Goal: Contribute content: Contribute content

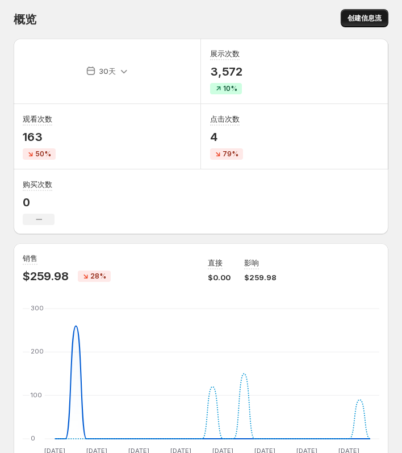
click at [365, 17] on span "创建信息流" at bounding box center [365, 18] width 34 height 9
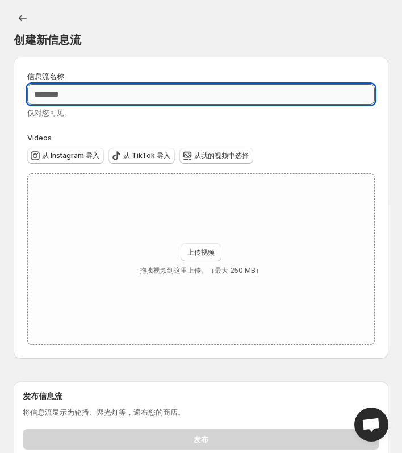
click at [121, 93] on input "信息流名称" at bounding box center [201, 94] width 348 height 20
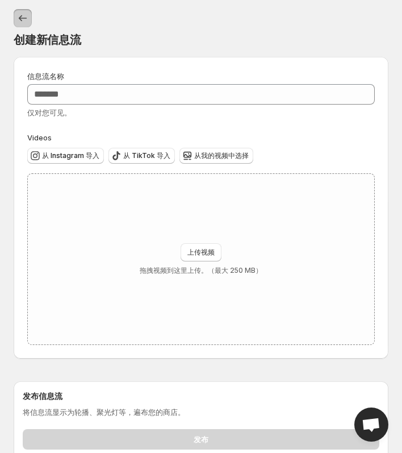
click at [16, 24] on button "设置" at bounding box center [23, 18] width 18 height 18
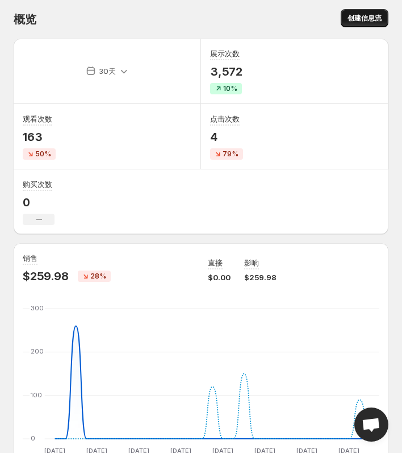
click at [368, 20] on span "创建信息流" at bounding box center [365, 18] width 34 height 9
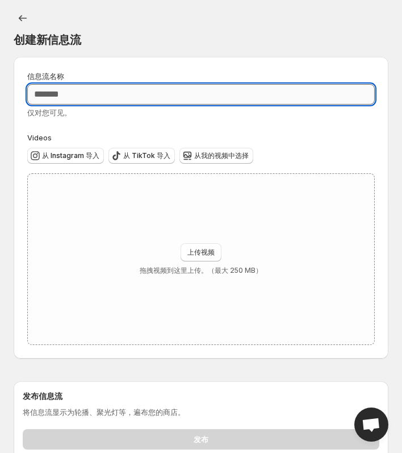
click at [43, 96] on input "信息流名称" at bounding box center [201, 94] width 348 height 20
type input "***"
click at [190, 237] on div "上传视频 拖拽视频到这里上传。（最大 250 MB）" at bounding box center [201, 259] width 347 height 170
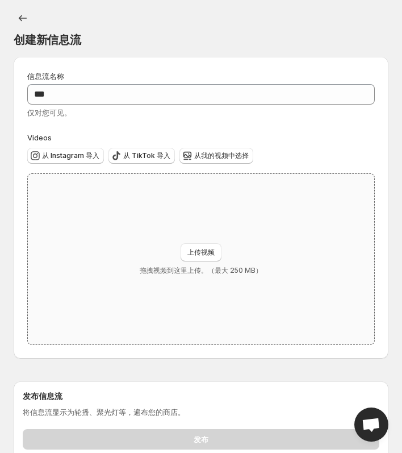
type input "**********"
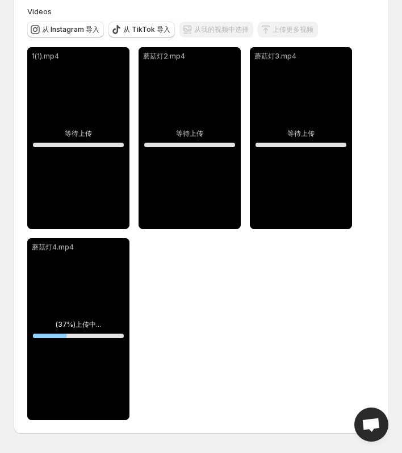
scroll to position [57, 0]
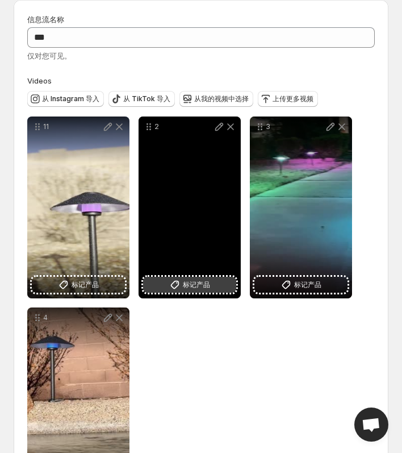
click at [205, 291] on button "标记产品" at bounding box center [189, 285] width 93 height 16
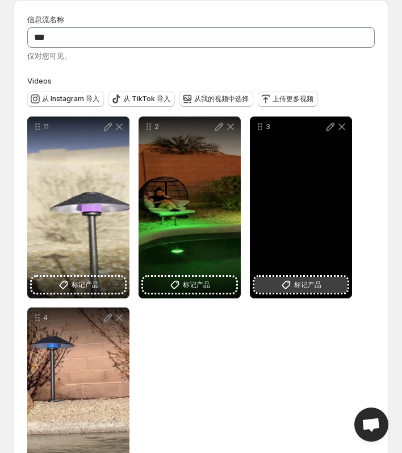
click at [286, 281] on icon at bounding box center [286, 284] width 11 height 11
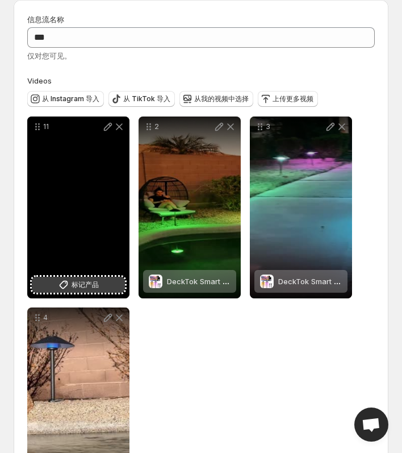
click at [78, 281] on span "标记产品" at bounding box center [85, 284] width 27 height 11
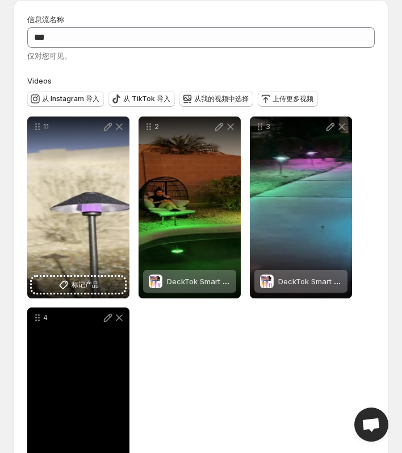
click at [53, 382] on div "4" at bounding box center [78, 398] width 102 height 182
click at [81, 362] on div "4" at bounding box center [78, 398] width 102 height 182
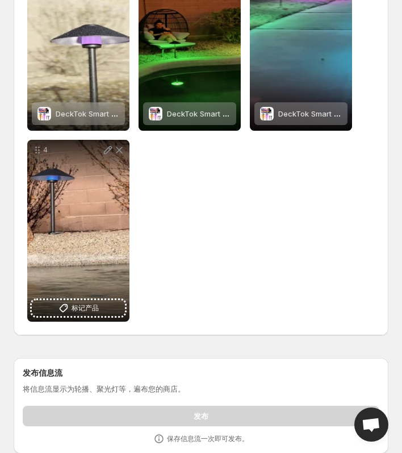
scroll to position [225, 0]
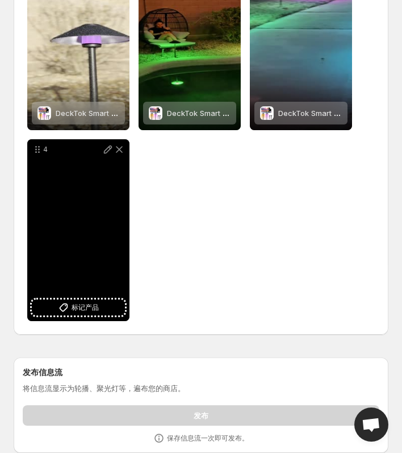
click at [90, 297] on div "4" at bounding box center [78, 230] width 102 height 182
click at [91, 303] on span "标记产品" at bounding box center [85, 307] width 27 height 11
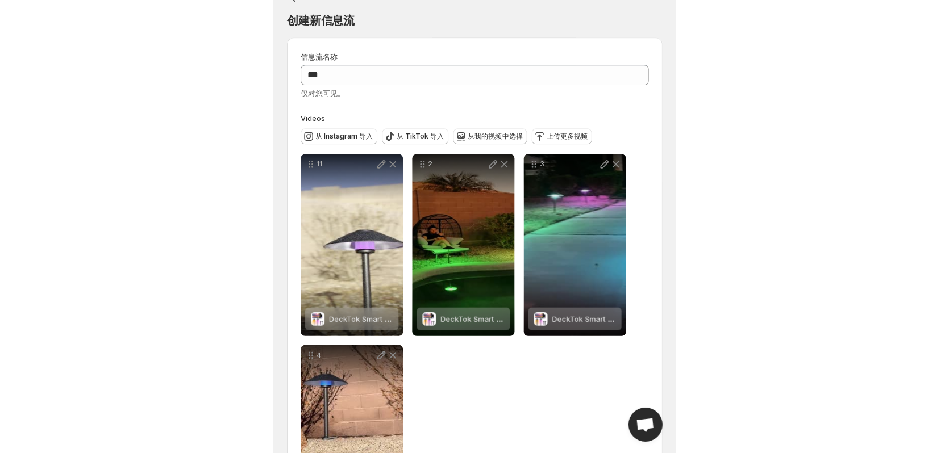
scroll to position [0, 0]
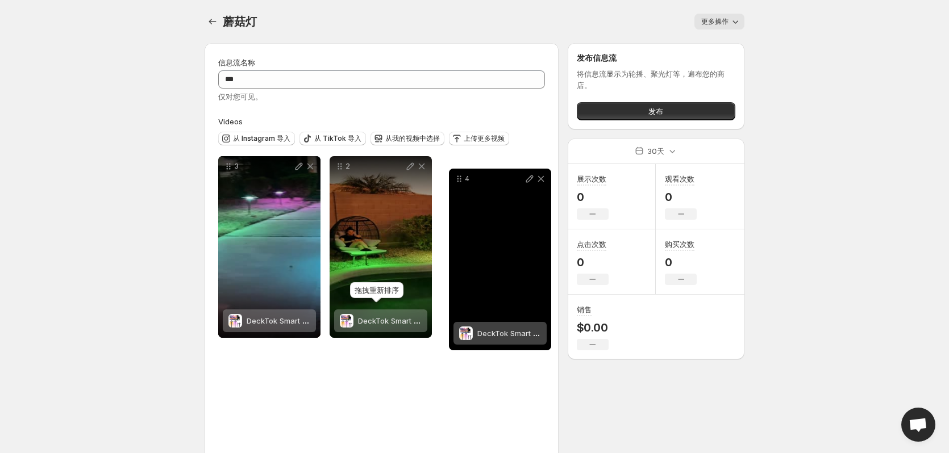
drag, startPoint x: 227, startPoint y: 361, endPoint x: 457, endPoint y: 182, distance: 291.6
click at [402, 182] on icon at bounding box center [458, 178] width 11 height 11
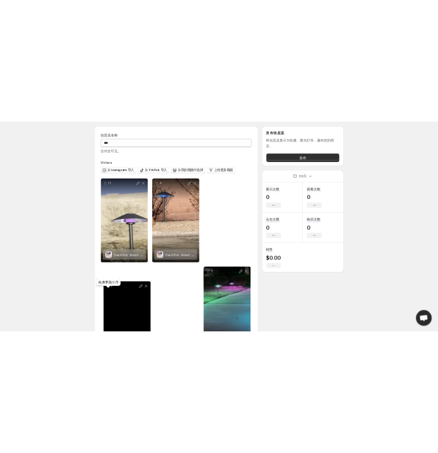
scroll to position [36, 0]
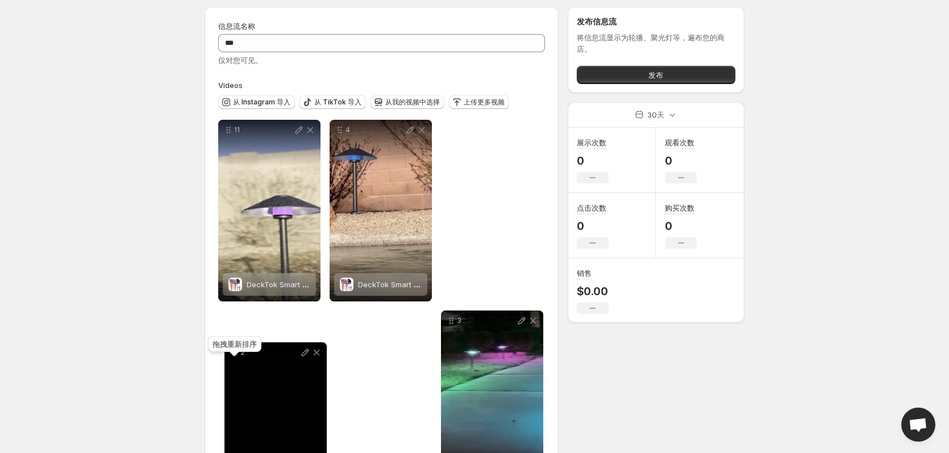
drag, startPoint x: 347, startPoint y: 195, endPoint x: 241, endPoint y: 323, distance: 166.3
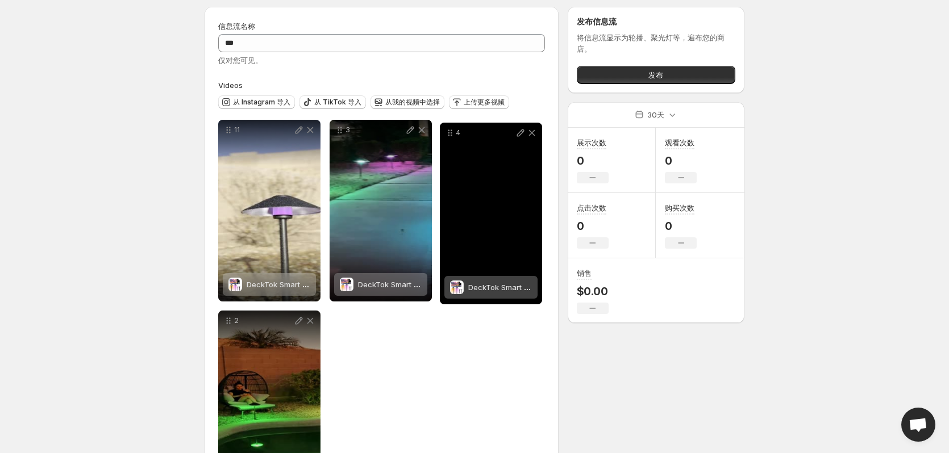
drag, startPoint x: 340, startPoint y: 131, endPoint x: 462, endPoint y: 134, distance: 122.7
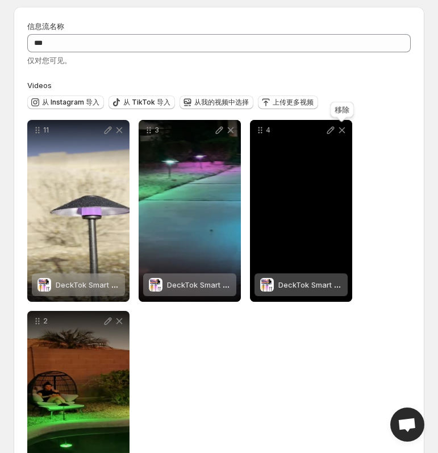
click at [341, 132] on icon at bounding box center [341, 129] width 11 height 11
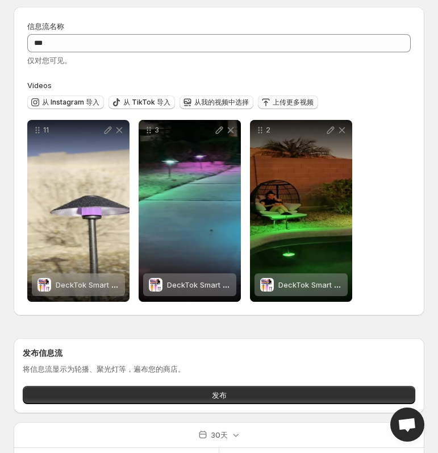
click at [265, 101] on icon "button" at bounding box center [265, 102] width 11 height 11
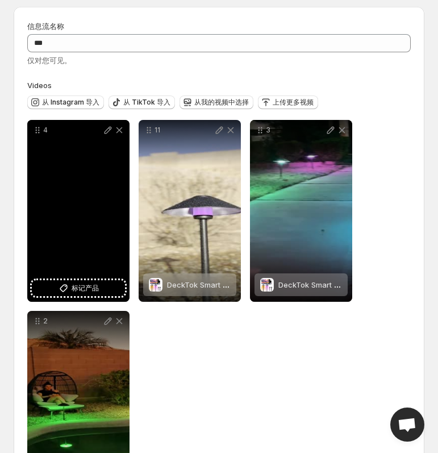
click at [57, 277] on div "4" at bounding box center [78, 211] width 102 height 182
click at [60, 281] on button "标记产品" at bounding box center [78, 288] width 93 height 16
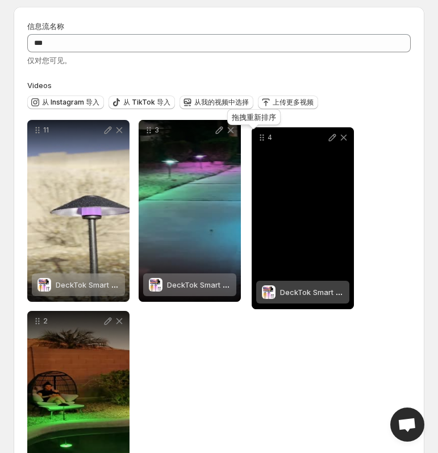
drag, startPoint x: 36, startPoint y: 130, endPoint x: 260, endPoint y: 137, distance: 224.5
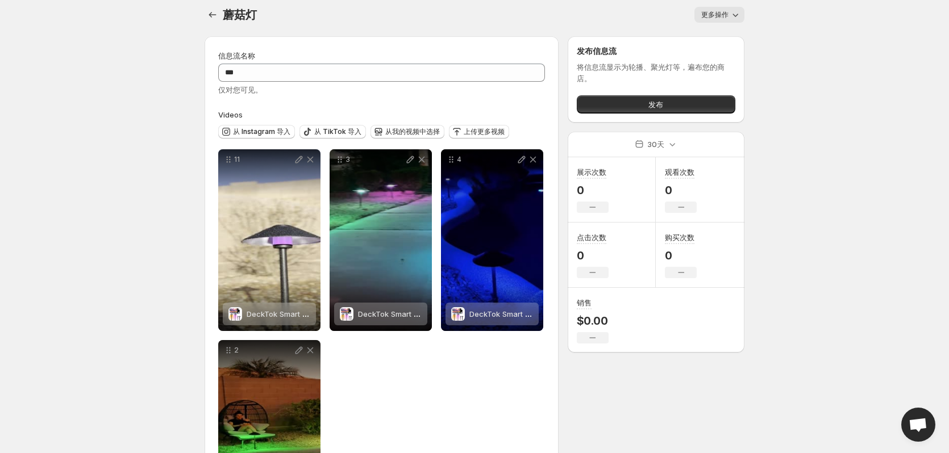
scroll to position [0, 0]
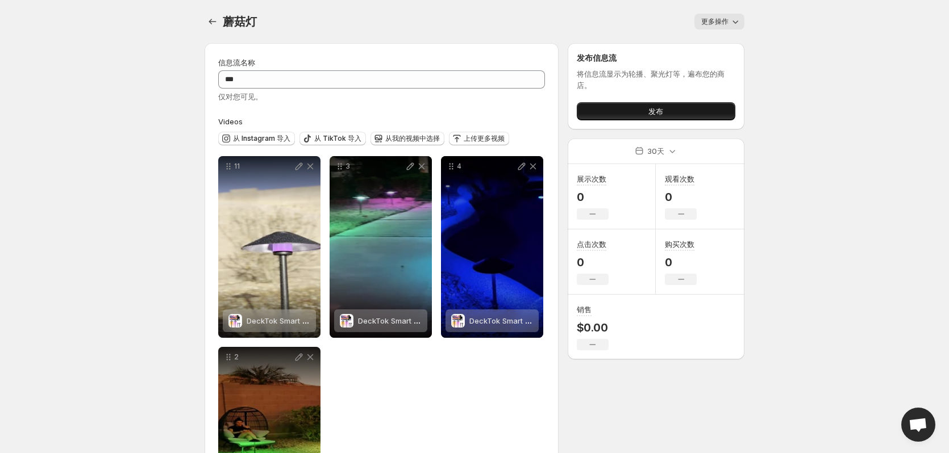
click at [402, 110] on span "发布" at bounding box center [655, 111] width 15 height 11
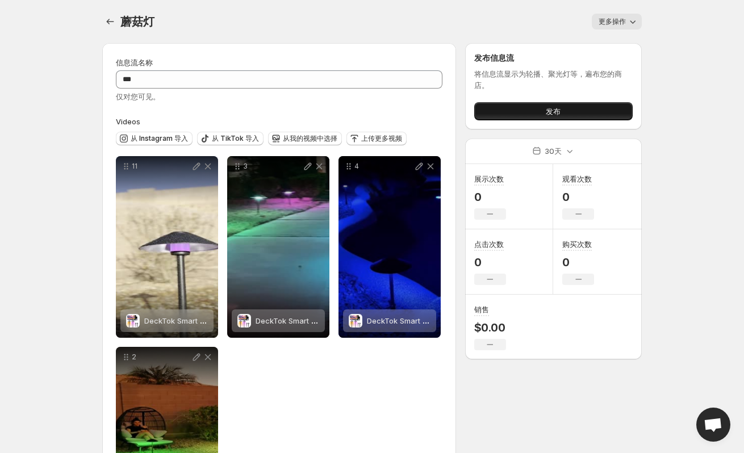
click at [528, 111] on button "发布" at bounding box center [553, 111] width 159 height 18
